Goal: Task Accomplishment & Management: Use online tool/utility

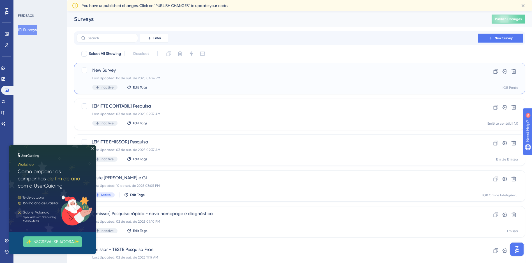
click at [141, 73] on span "New Survey" at bounding box center [277, 70] width 370 height 7
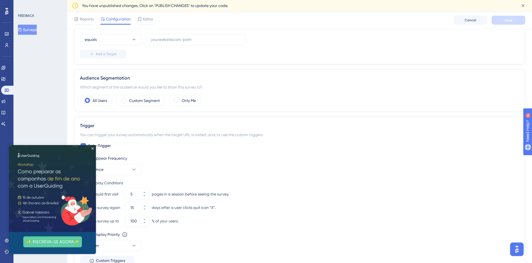
scroll to position [140, 0]
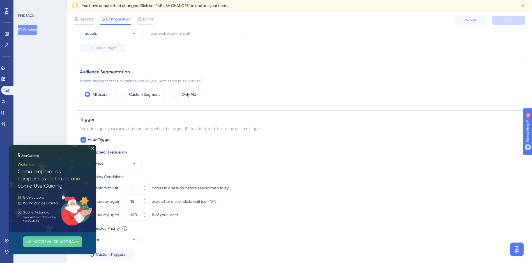
click at [94, 149] on img at bounding box center [52, 188] width 87 height 87
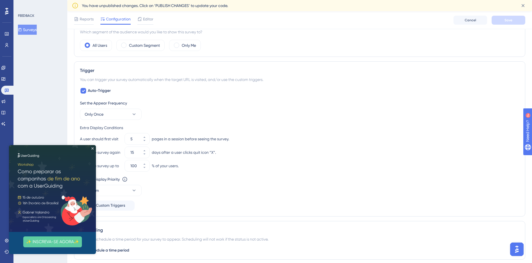
scroll to position [276, 0]
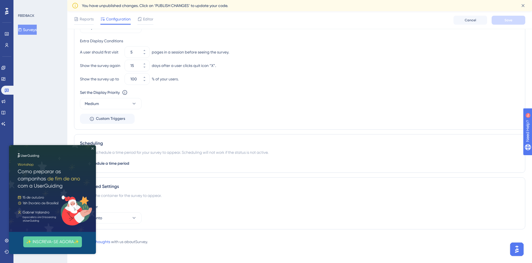
click at [92, 150] on icon "Close Preview" at bounding box center [92, 149] width 2 height 2
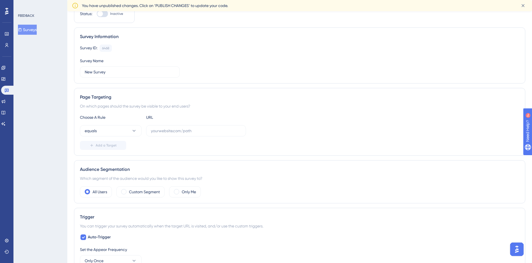
scroll to position [0, 0]
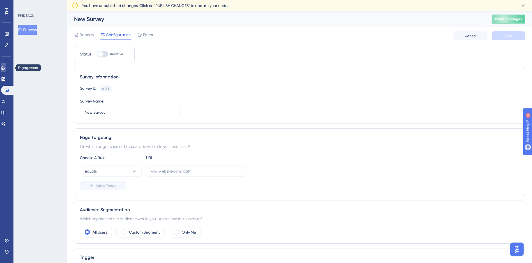
click at [6, 70] on link at bounding box center [3, 67] width 4 height 9
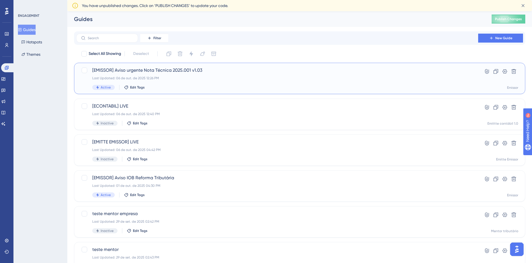
click at [199, 71] on span "[EMISSOR] Aviso urgente Nota Técnica 2025.001 v1.03" at bounding box center [277, 70] width 370 height 7
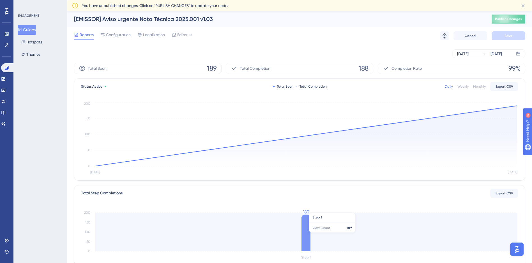
click at [306, 233] on icon at bounding box center [306, 233] width 9 height 36
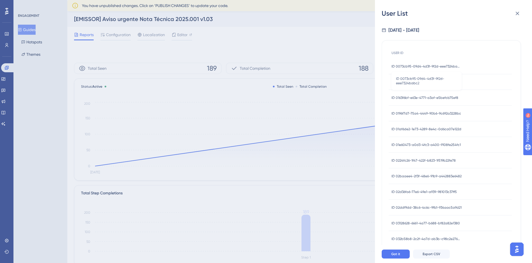
click at [441, 67] on span "ID 0073cb95-09d4-4d3f-9f2d-eee7324babc2" at bounding box center [427, 66] width 70 height 4
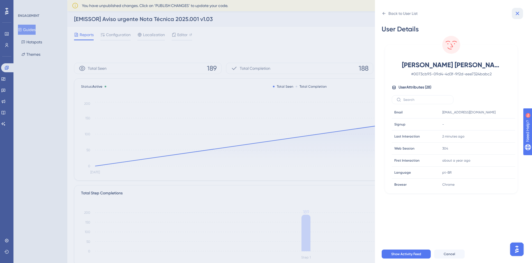
drag, startPoint x: 518, startPoint y: 13, endPoint x: 517, endPoint y: 24, distance: 10.7
click at [518, 13] on icon at bounding box center [518, 14] width 4 height 4
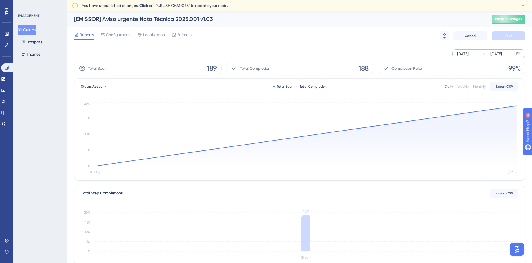
click at [469, 54] on div "[DATE]" at bounding box center [463, 53] width 12 height 7
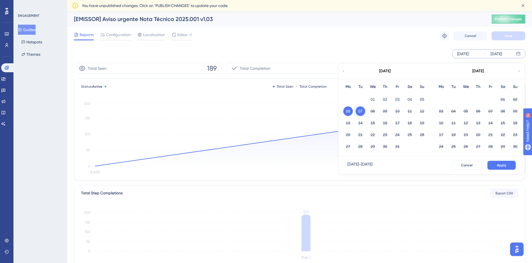
click at [362, 111] on button "07" at bounding box center [361, 112] width 10 height 10
drag, startPoint x: 502, startPoint y: 165, endPoint x: 520, endPoint y: 43, distance: 123.3
click at [532, 0] on html "Performance Users Engagement Widgets Feedback Product Updates Knowledge Base AI…" at bounding box center [266, 0] width 532 height 0
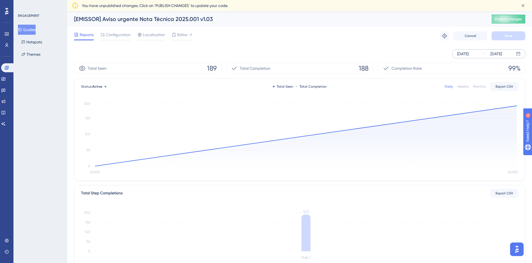
click at [500, 52] on div "[DATE]" at bounding box center [497, 53] width 12 height 7
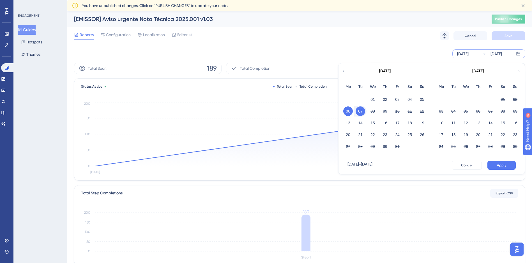
click at [344, 111] on button "06" at bounding box center [348, 112] width 10 height 10
click at [361, 110] on button "07" at bounding box center [361, 112] width 10 height 10
click at [351, 109] on button "06" at bounding box center [348, 112] width 10 height 10
click at [349, 111] on button "06" at bounding box center [348, 112] width 10 height 10
click at [500, 163] on button "Apply" at bounding box center [502, 165] width 28 height 9
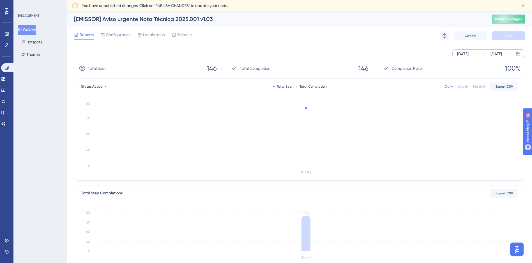
click at [502, 55] on div "[DATE]" at bounding box center [497, 53] width 12 height 7
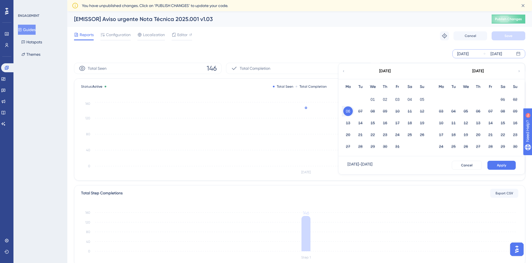
click at [495, 53] on div "[DATE]" at bounding box center [497, 53] width 12 height 7
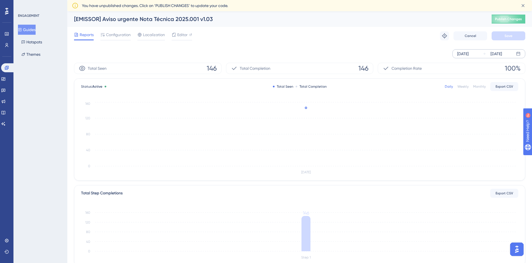
click at [502, 53] on div "[DATE]" at bounding box center [497, 53] width 12 height 7
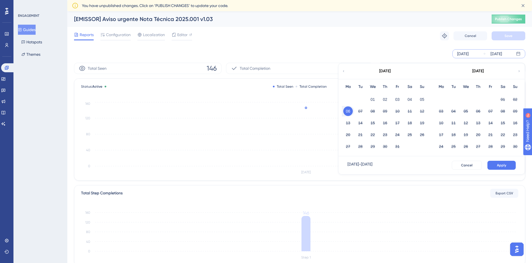
click at [473, 69] on div "[DATE]" at bounding box center [478, 71] width 12 height 7
click at [469, 165] on span "Cancel" at bounding box center [467, 165] width 12 height 4
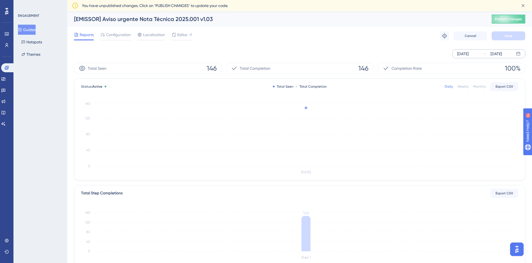
click at [469, 55] on div "[DATE]" at bounding box center [463, 53] width 12 height 7
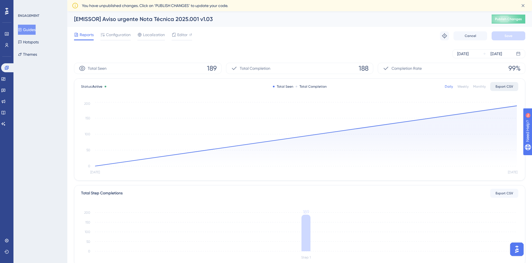
click at [505, 86] on span "Export CSV" at bounding box center [505, 86] width 18 height 4
click at [506, 195] on span "Export CSV" at bounding box center [505, 193] width 18 height 4
click at [313, 3] on div "You have unpublished changes. Click on ‘PUBLISH CHANGES’ to update your code." at bounding box center [298, 5] width 433 height 7
drag, startPoint x: 122, startPoint y: 35, endPoint x: 158, endPoint y: 35, distance: 35.6
click at [123, 35] on span "Configuration" at bounding box center [118, 34] width 25 height 7
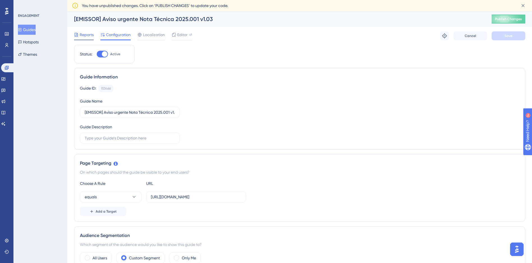
click at [86, 35] on span "Reports" at bounding box center [87, 34] width 14 height 7
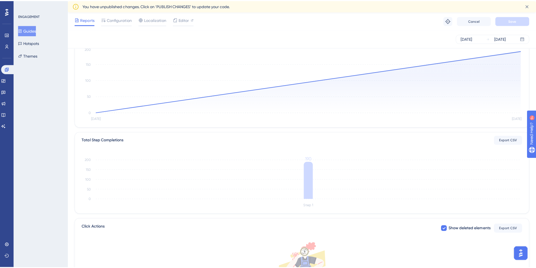
scroll to position [112, 0]
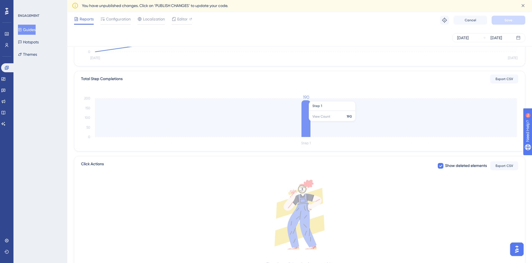
click at [305, 124] on icon at bounding box center [306, 118] width 9 height 37
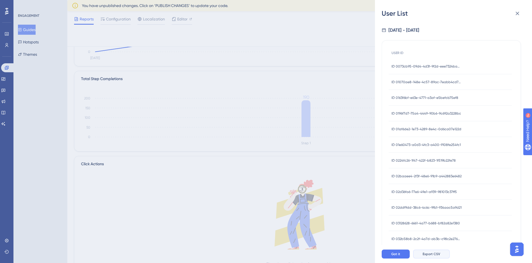
click at [433, 257] on span "Export CSV" at bounding box center [432, 254] width 18 height 4
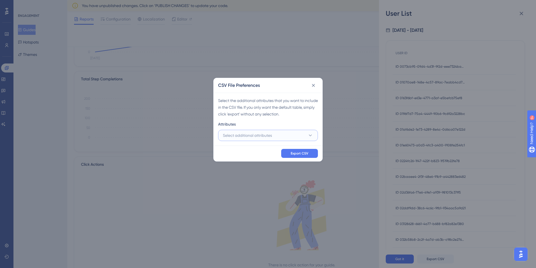
click at [291, 133] on button "Select additional attributes" at bounding box center [268, 135] width 100 height 11
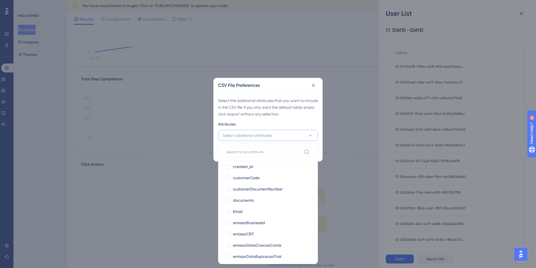
scroll to position [224, 0]
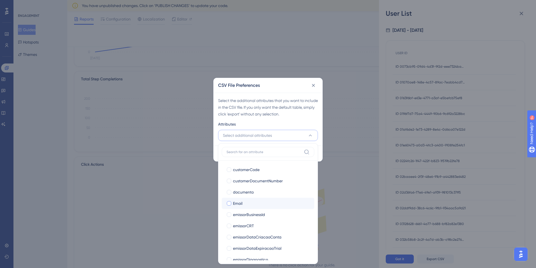
click at [231, 205] on div at bounding box center [229, 203] width 6 height 6
checkbox input "true"
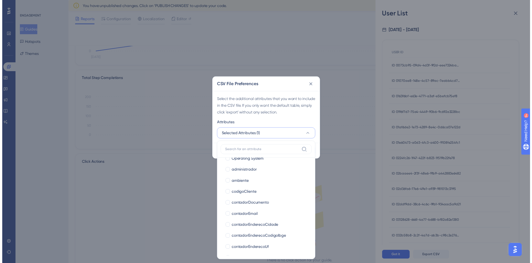
scroll to position [84, 0]
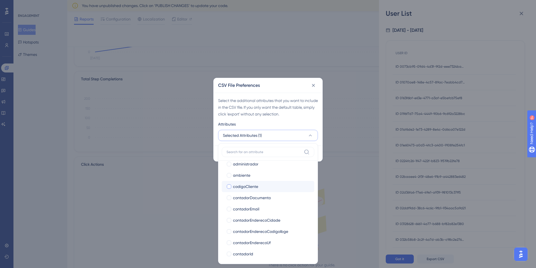
click at [228, 187] on div at bounding box center [229, 186] width 4 height 4
checkbox input "true"
click at [299, 123] on div "Attributes" at bounding box center [268, 125] width 100 height 9
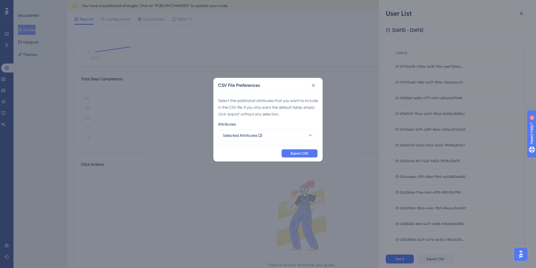
click at [300, 157] on button "Export CSV" at bounding box center [299, 153] width 37 height 9
